Goal: Information Seeking & Learning: Learn about a topic

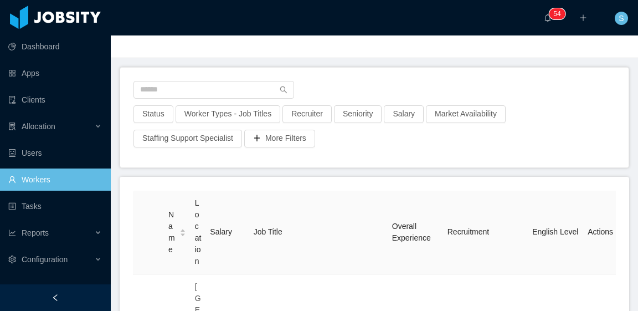
scroll to position [55, 0]
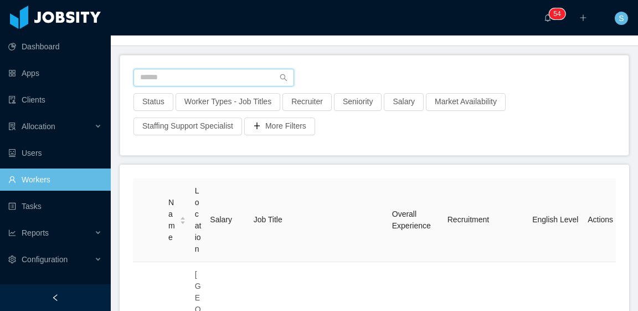
click at [228, 74] on input "text" at bounding box center [213, 78] width 161 height 18
paste input "**********"
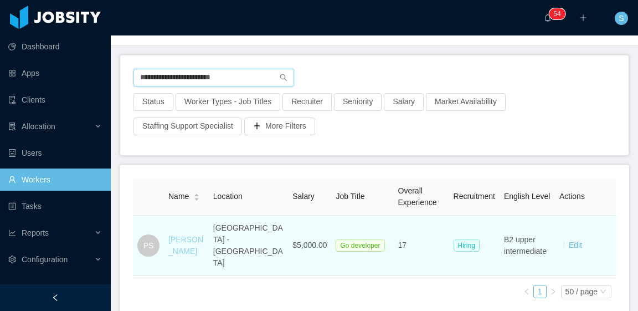
type input "**********"
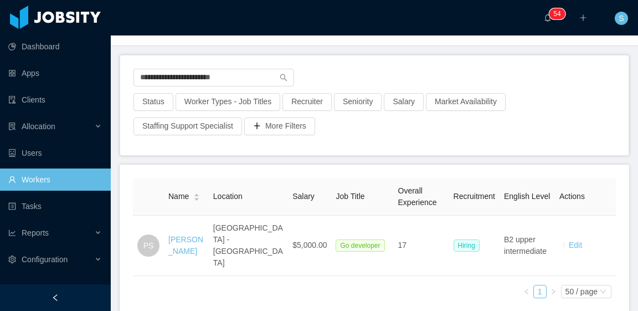
click at [203, 235] on link "Pedro Savelis" at bounding box center [185, 245] width 35 height 20
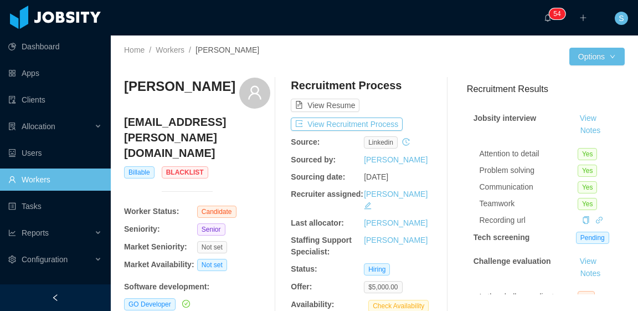
click at [172, 166] on span "Blacklist" at bounding box center [185, 172] width 47 height 12
click at [579, 131] on button "Notes" at bounding box center [590, 130] width 29 height 13
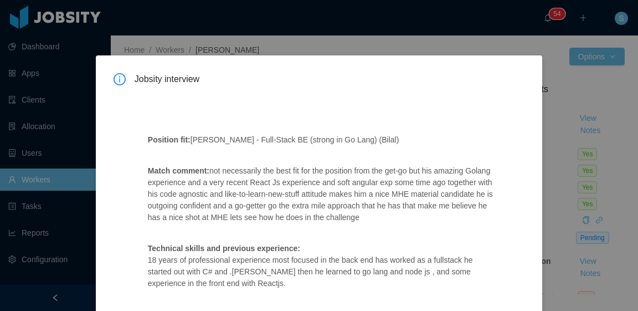
scroll to position [55, 0]
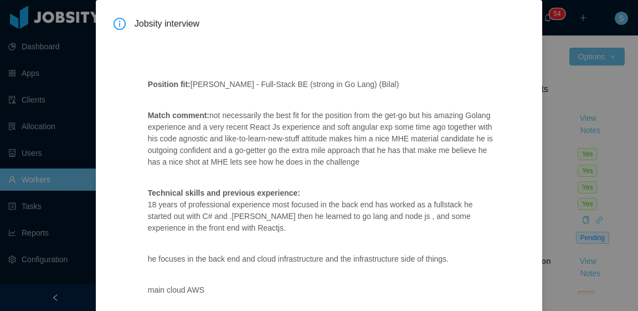
click at [557, 138] on div "Jobsity interview Position fit: McGraw-Hill - Full-Stack BE (strong in Go Lang)…" at bounding box center [319, 155] width 638 height 311
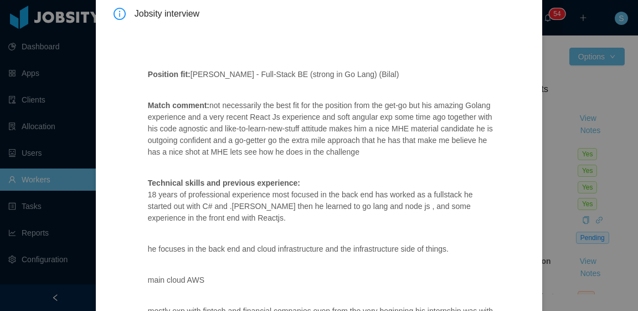
scroll to position [0, 0]
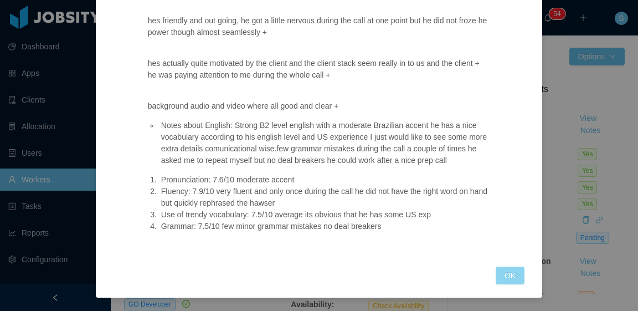
drag, startPoint x: 502, startPoint y: 274, endPoint x: 563, endPoint y: 210, distance: 88.1
click at [503, 274] on button "OK" at bounding box center [510, 275] width 29 height 18
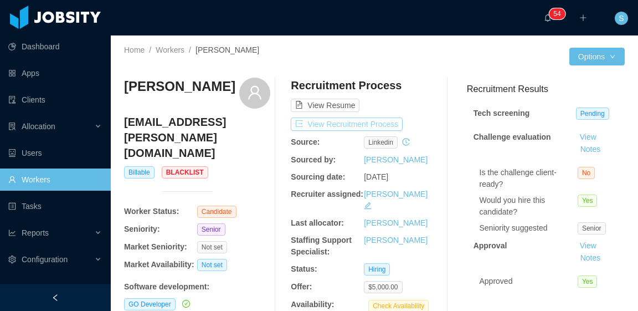
click at [354, 122] on button "View Recruitment Process" at bounding box center [347, 123] width 112 height 13
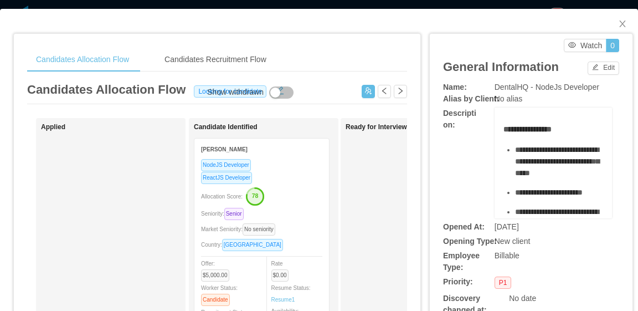
click at [481, 48] on div "Watch 0" at bounding box center [534, 45] width 171 height 13
drag, startPoint x: 487, startPoint y: 89, endPoint x: 592, endPoint y: 83, distance: 105.4
click at [592, 82] on div "Name: DentalHQ - NodeJs Developer" at bounding box center [531, 87] width 176 height 12
copy div "DentalHQ - NodeJs Developer"
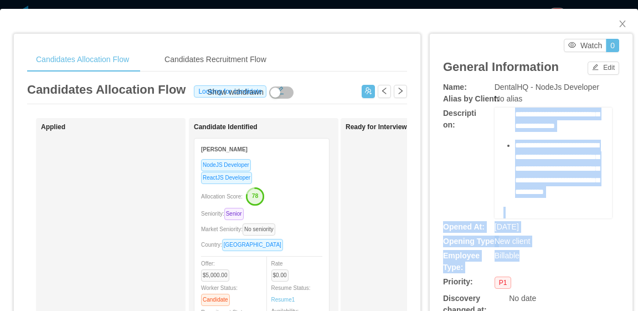
scroll to position [780, 0]
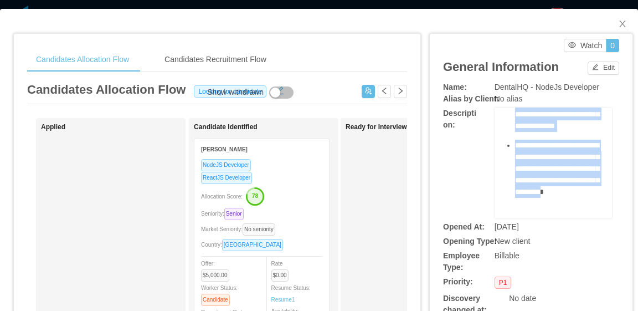
drag, startPoint x: 496, startPoint y: 127, endPoint x: 571, endPoint y: 188, distance: 96.8
copy div "**********"
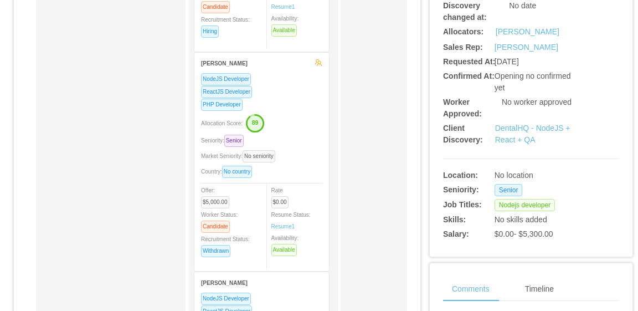
scroll to position [277, 0]
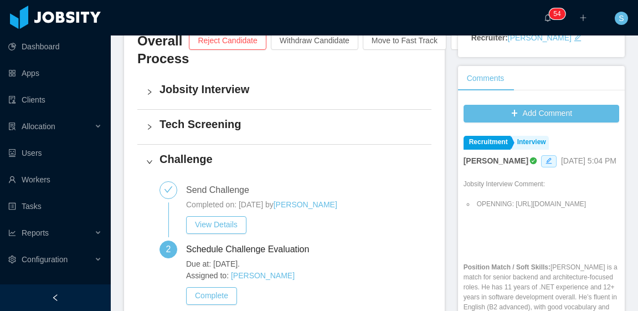
scroll to position [332, 0]
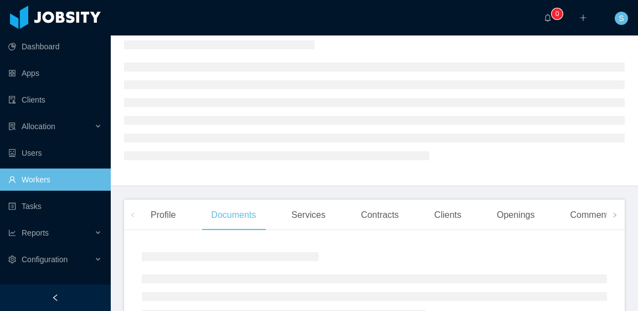
scroll to position [55, 0]
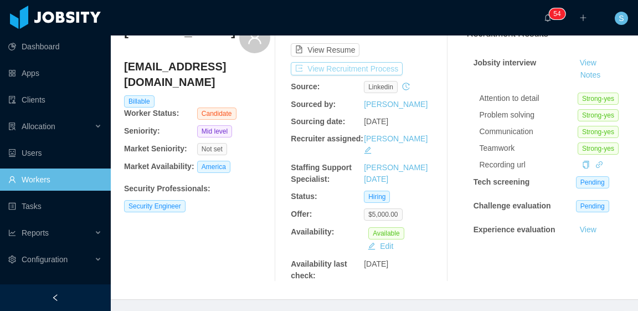
click at [388, 69] on button "View Recruitment Process" at bounding box center [347, 68] width 112 height 13
